Goal: Find specific page/section: Find specific page/section

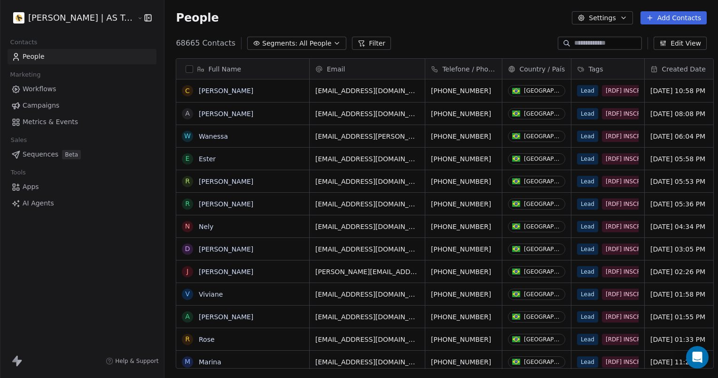
scroll to position [325, 553]
click at [54, 92] on span "Workflows" at bounding box center [40, 89] width 34 height 10
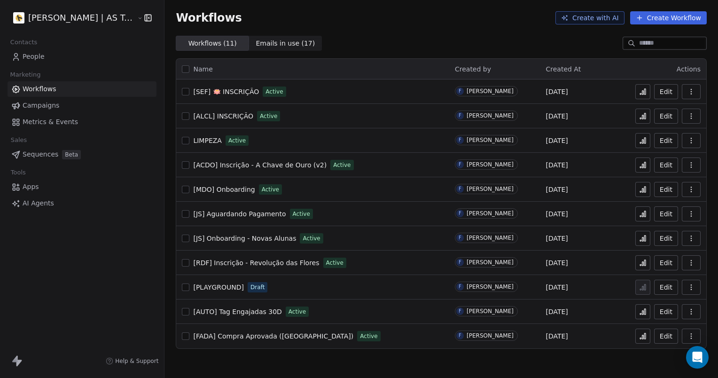
click at [257, 261] on span "[RDF] Inscrição - Revolução das Flores" at bounding box center [256, 263] width 126 height 8
